Goal: Transaction & Acquisition: Subscribe to service/newsletter

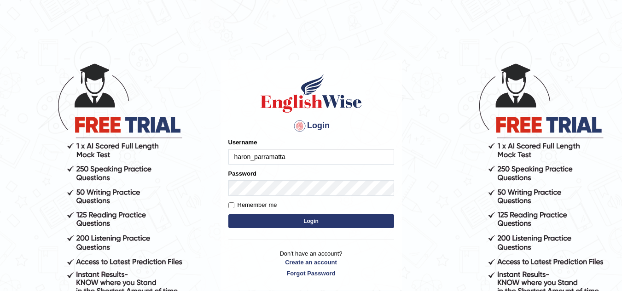
click at [228, 215] on button "Login" at bounding box center [311, 222] width 166 height 14
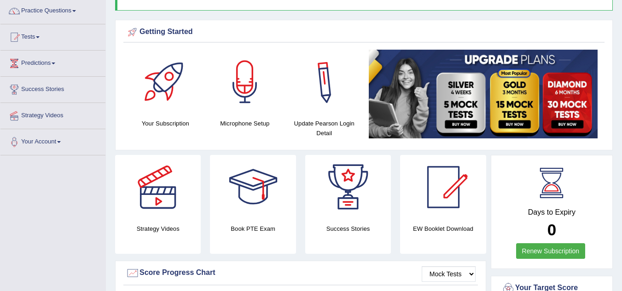
scroll to position [91, 0]
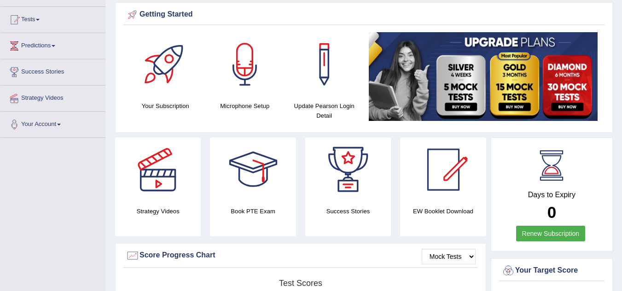
click at [571, 231] on link "Renew Subscription" at bounding box center [551, 234] width 70 height 16
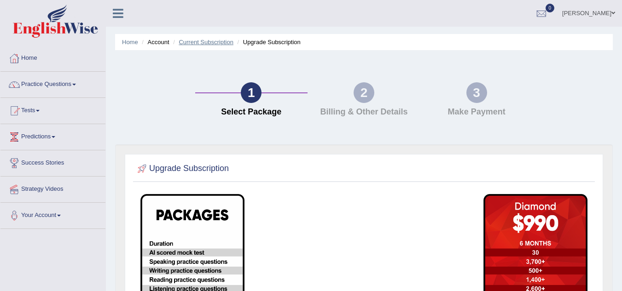
click at [214, 41] on link "Current Subscription" at bounding box center [206, 42] width 55 height 7
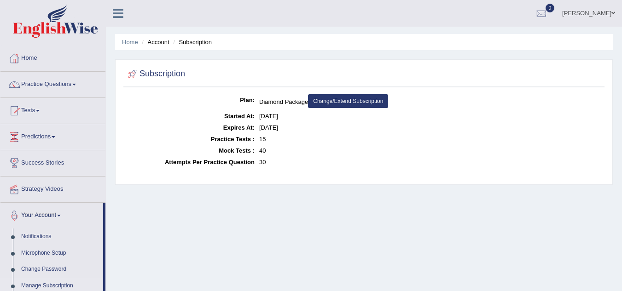
click at [352, 98] on link "Change/Extend Subscription" at bounding box center [348, 101] width 80 height 14
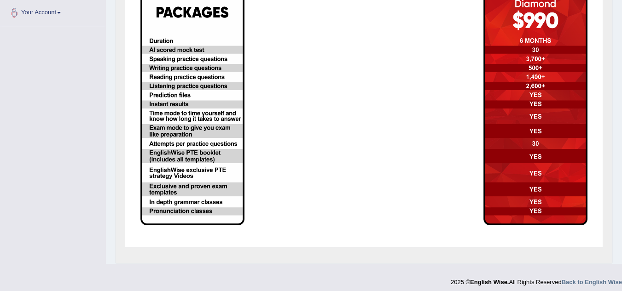
scroll to position [208, 0]
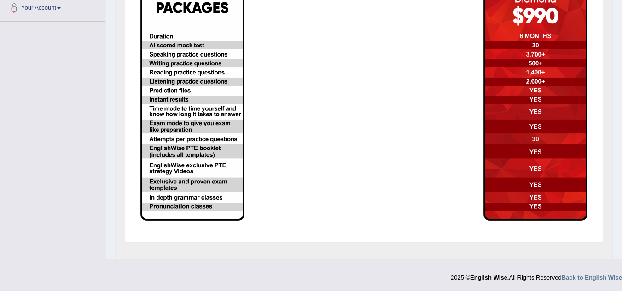
click at [185, 82] on img at bounding box center [192, 104] width 104 height 234
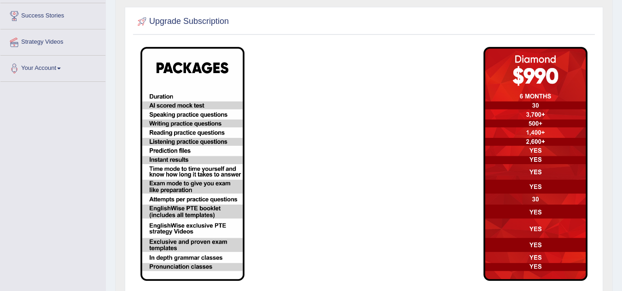
scroll to position [144, 0]
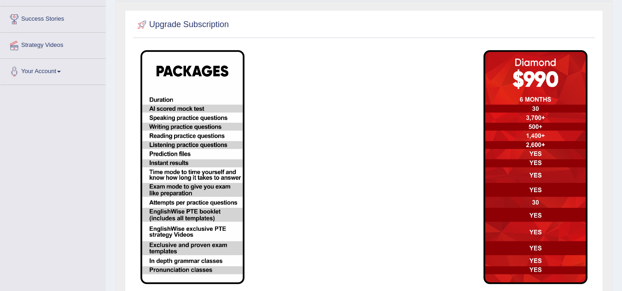
click at [344, 140] on td at bounding box center [307, 167] width 114 height 245
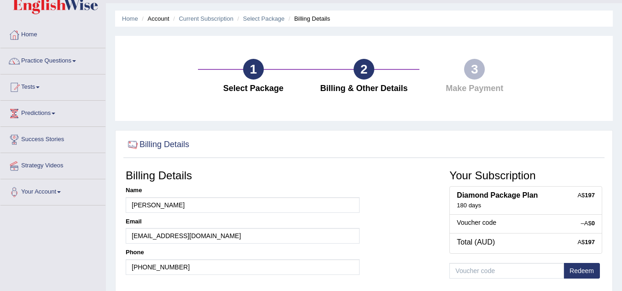
scroll to position [70, 0]
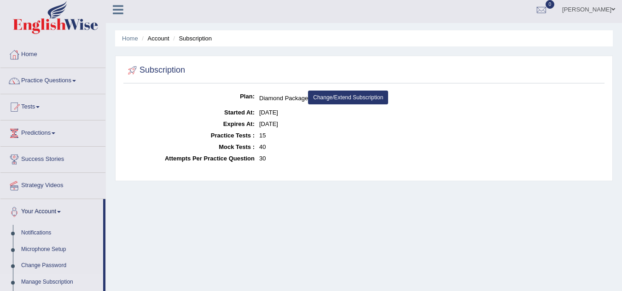
scroll to position [4, 0]
